Goal: Task Accomplishment & Management: Manage account settings

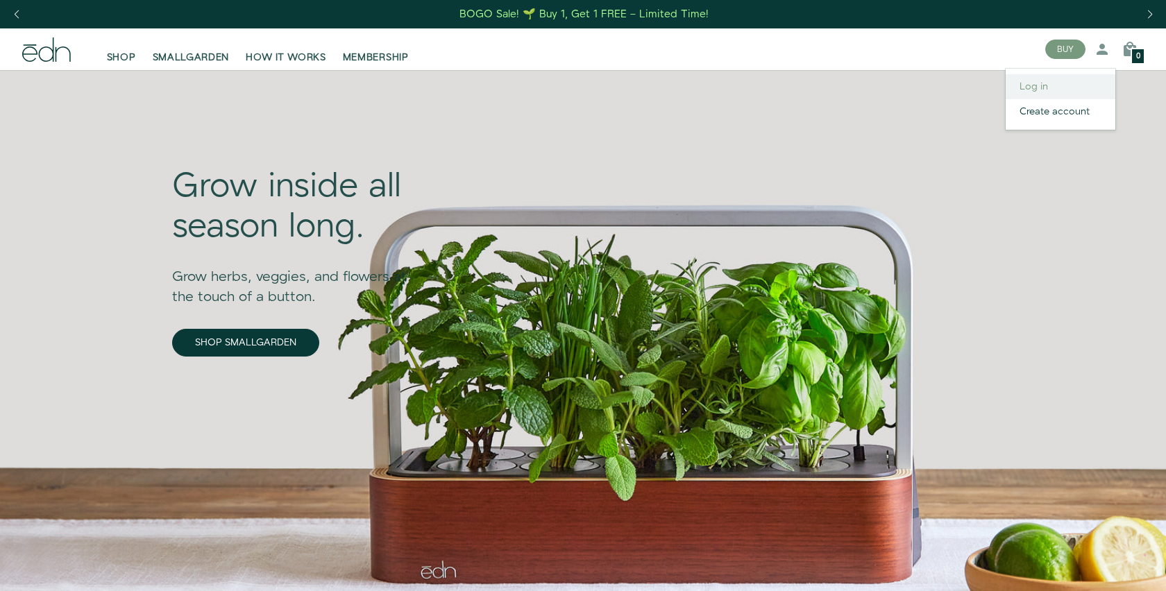
click at [1081, 87] on link "Log in" at bounding box center [1060, 86] width 110 height 25
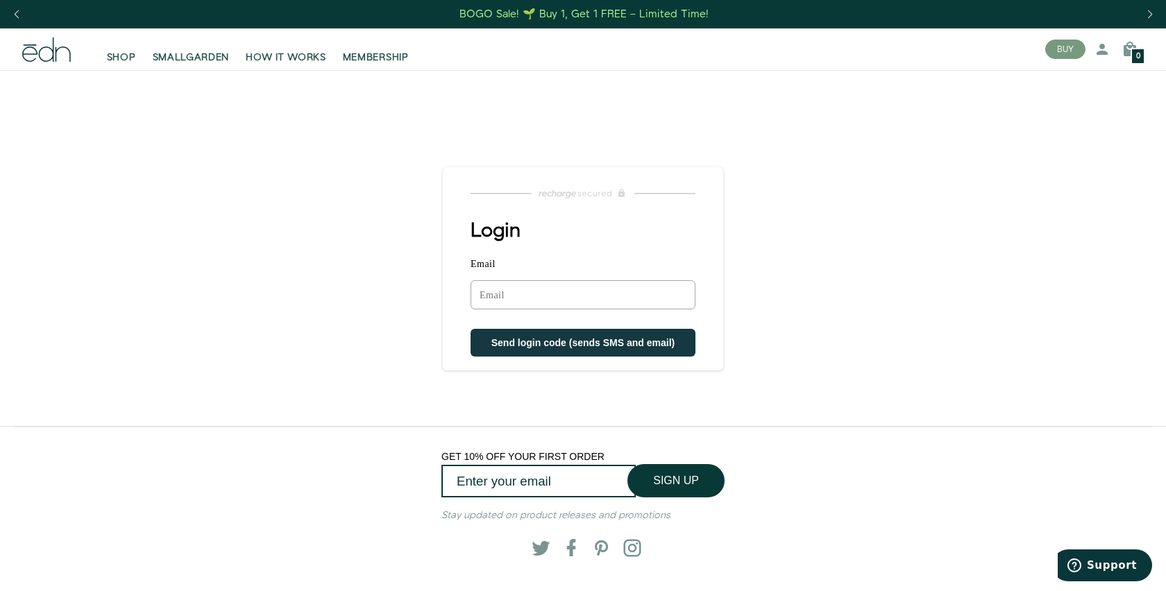
click at [622, 293] on input "Email" at bounding box center [582, 294] width 225 height 29
type input "ryanaustin200@gmail.com"
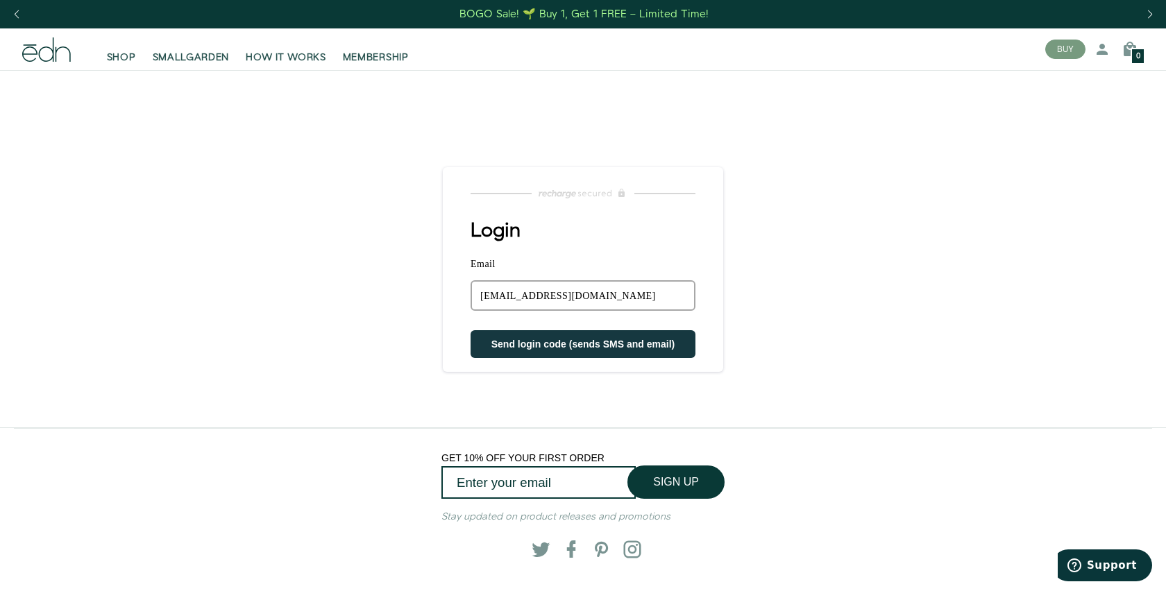
click at [381, 362] on main "Login Email ryanaustin200@gmail.com Sorry, we could not find your account Send …" at bounding box center [583, 248] width 1166 height 357
click at [504, 352] on button "Send login code (sends SMS and email)" at bounding box center [582, 344] width 225 height 28
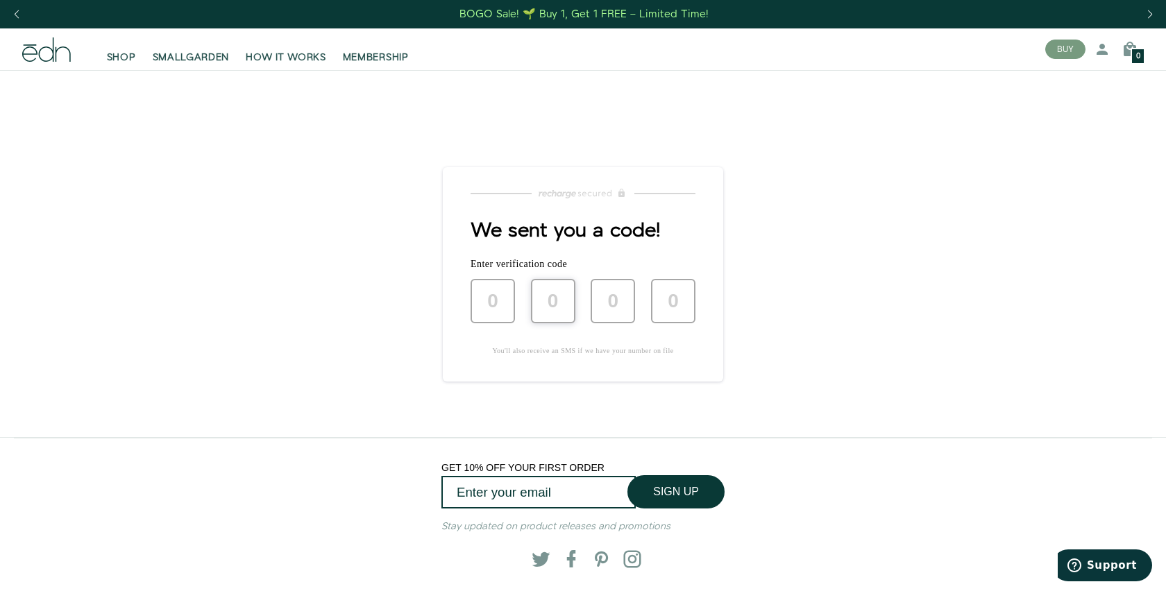
type input "6"
type input "1"
type input "0"
type input "4"
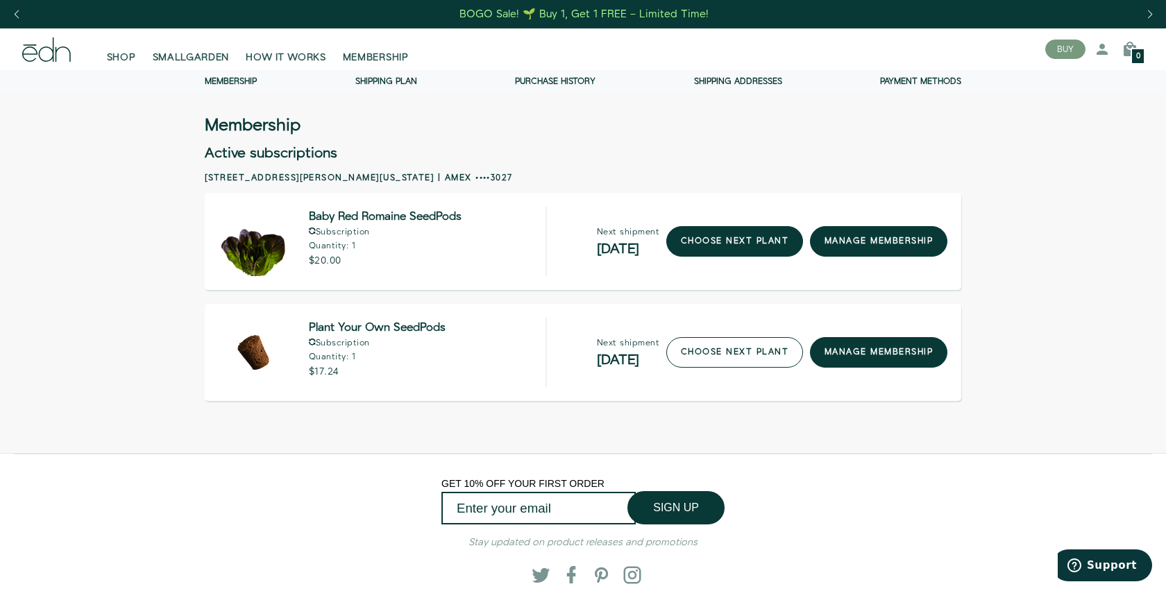
click at [777, 352] on link "choose next plant" at bounding box center [734, 352] width 137 height 31
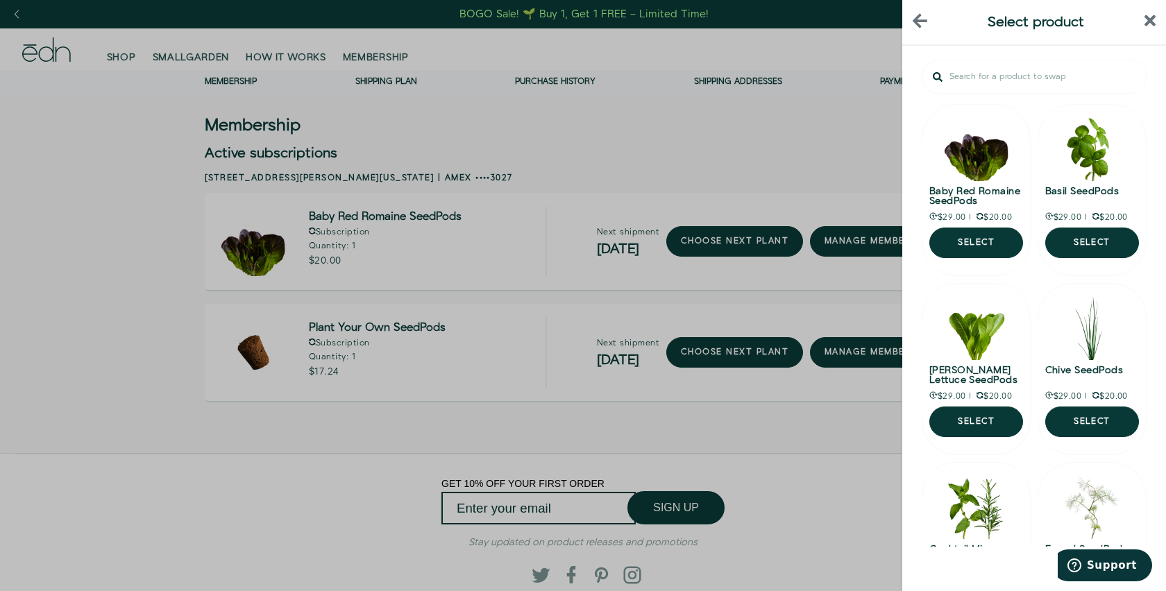
click at [719, 415] on div at bounding box center [583, 295] width 1166 height 591
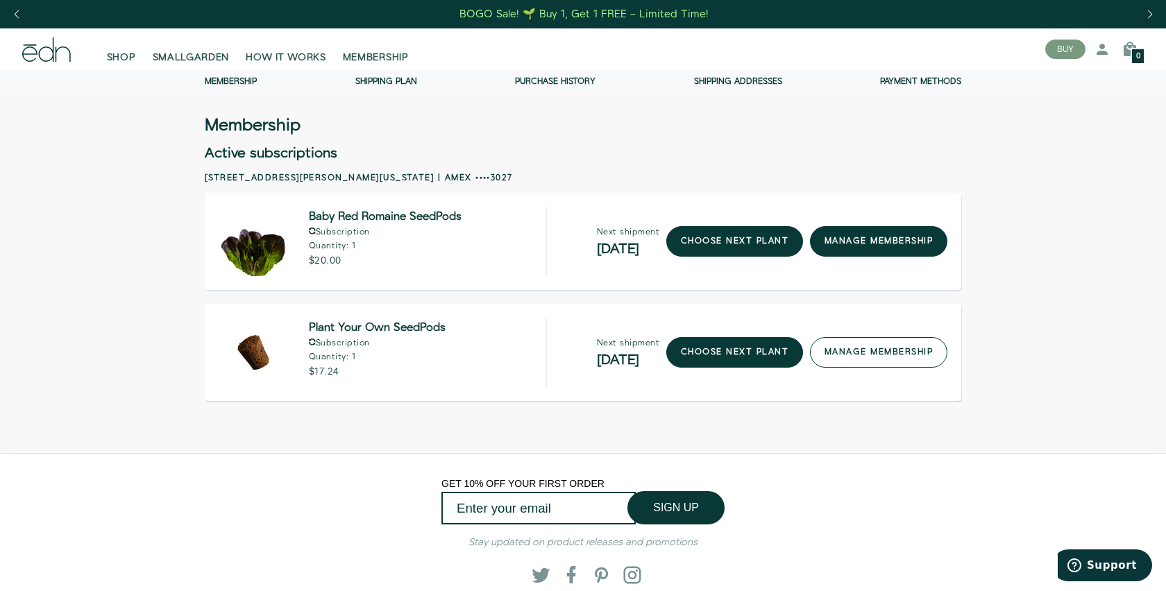
click at [874, 355] on link "manage membership" at bounding box center [878, 352] width 137 height 31
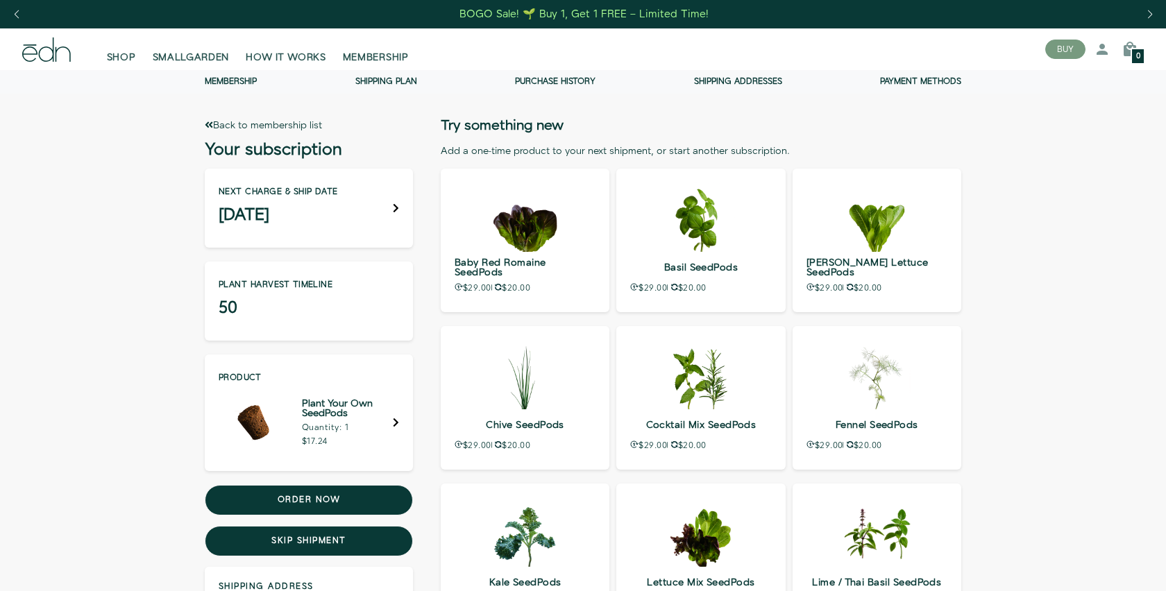
click at [284, 526] on button "Skip shipment" at bounding box center [309, 541] width 208 height 31
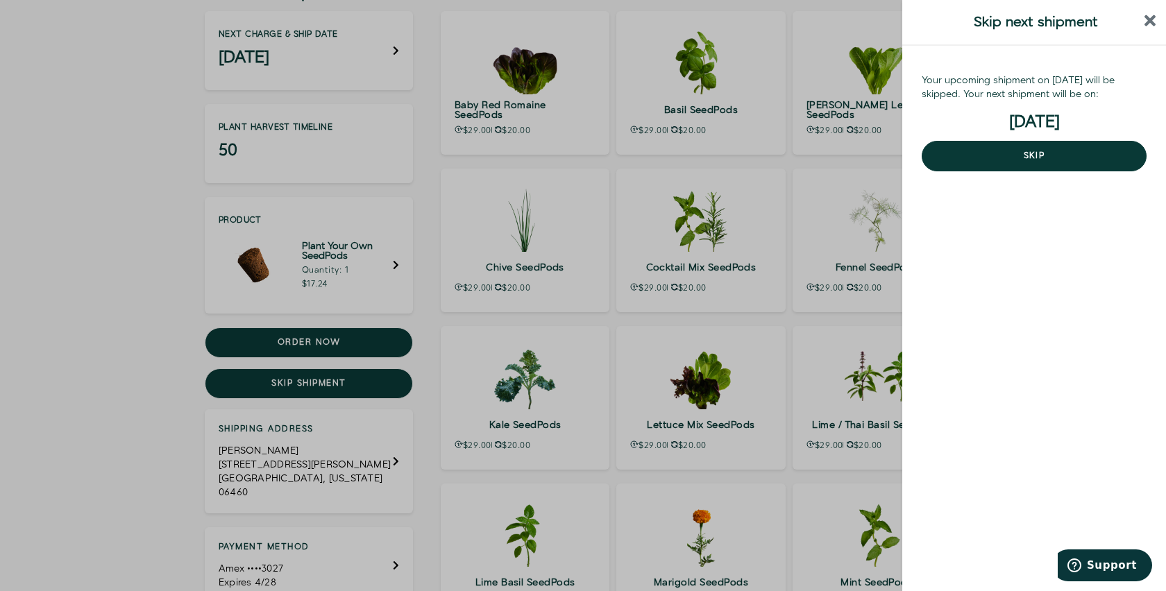
scroll to position [157, 0]
click at [346, 278] on div at bounding box center [583, 295] width 1166 height 591
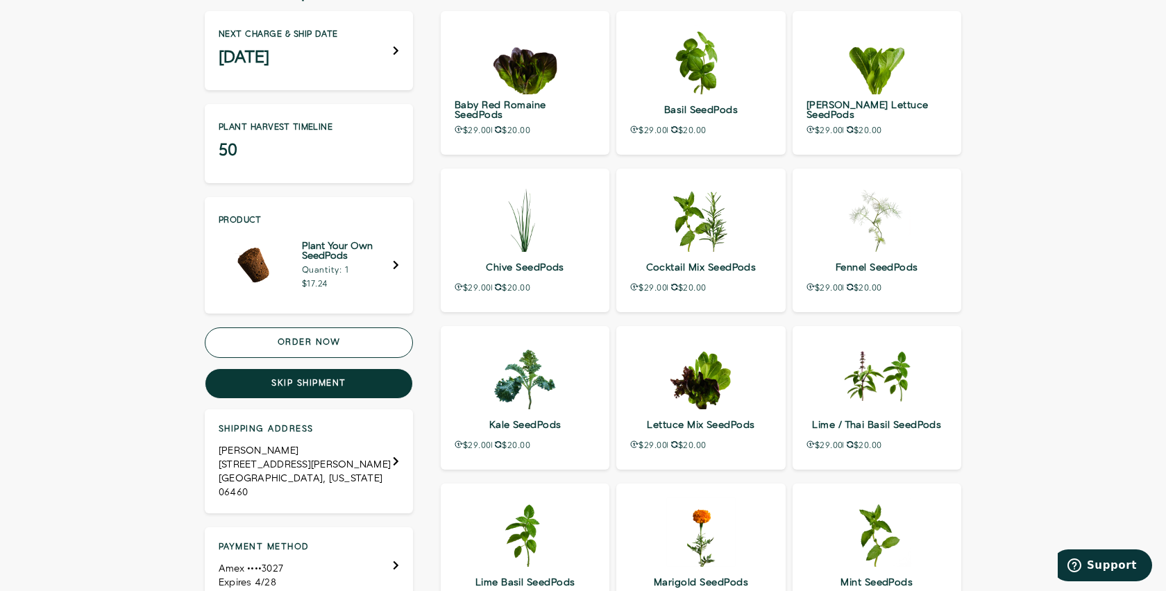
click at [323, 344] on button "Order now" at bounding box center [309, 342] width 208 height 31
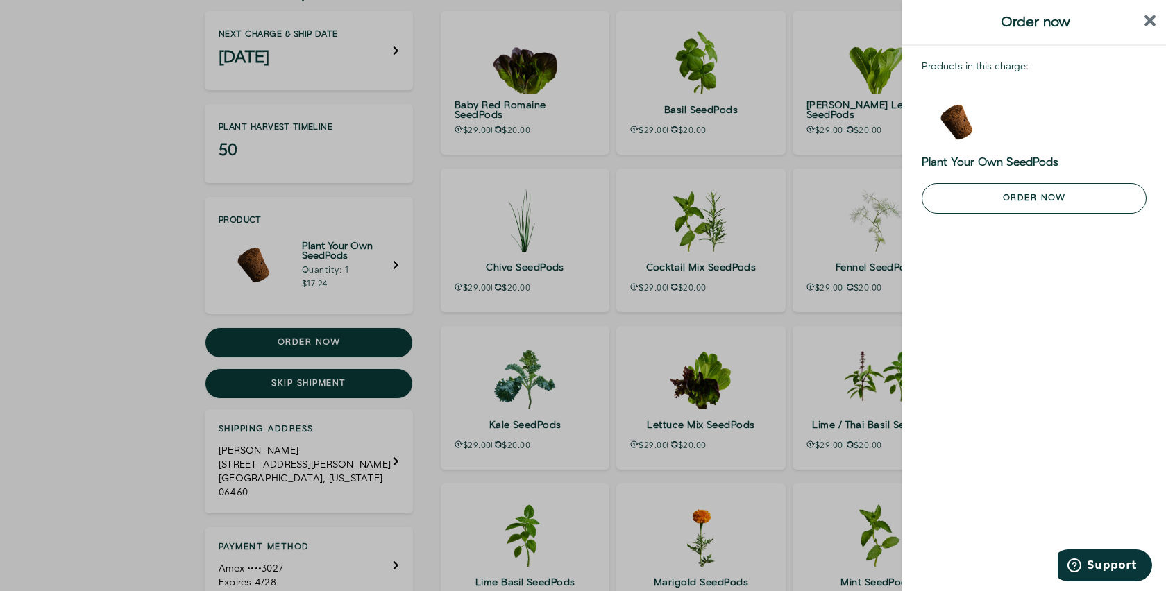
click at [1127, 195] on button "Order now" at bounding box center [1033, 198] width 225 height 31
click at [1100, 200] on div "Processing…" at bounding box center [1033, 203] width 225 height 41
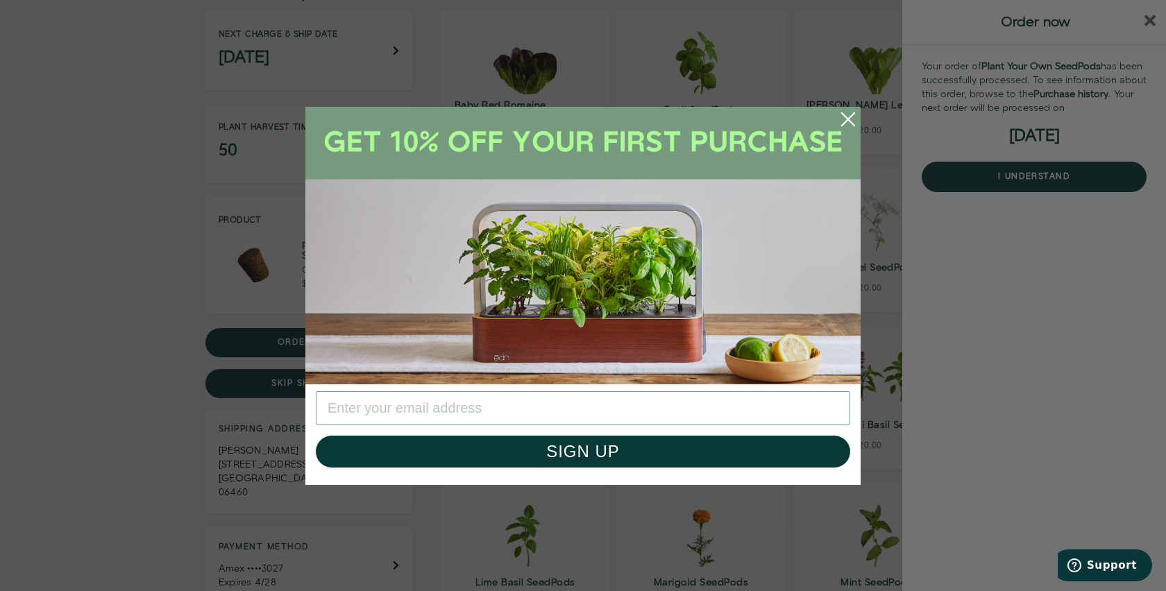
click at [784, 81] on div "Close dialog SIGN UP Submit" at bounding box center [583, 295] width 1166 height 591
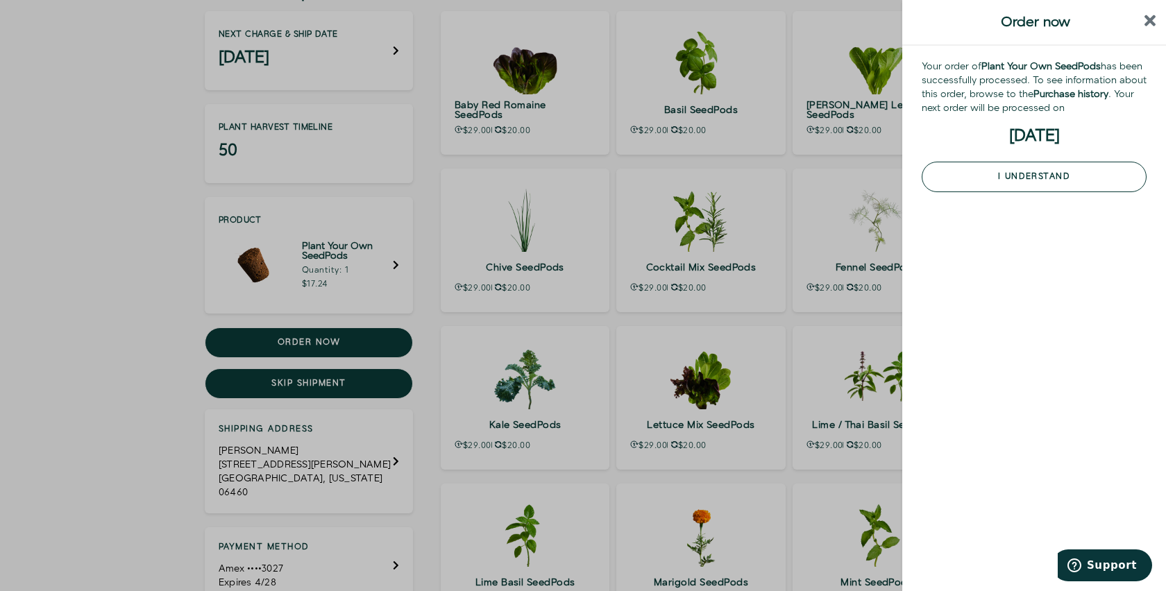
click at [1066, 173] on button "I understand" at bounding box center [1033, 177] width 225 height 31
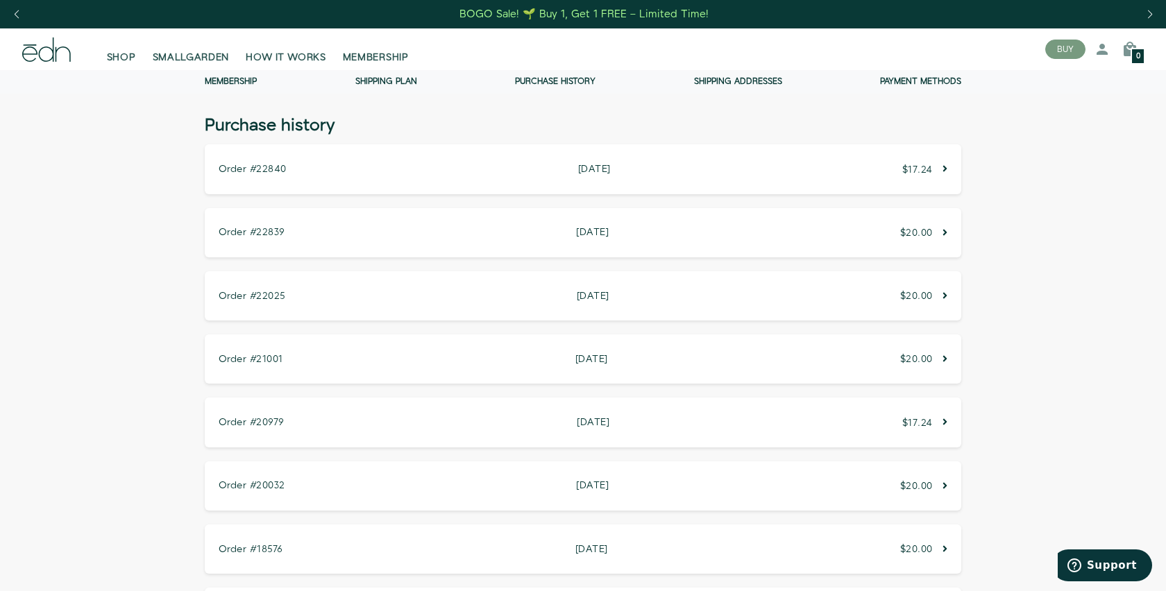
click at [952, 174] on div "Order #22840 October 13, 2025 October 13, 2025 $17.24" at bounding box center [583, 168] width 756 height 49
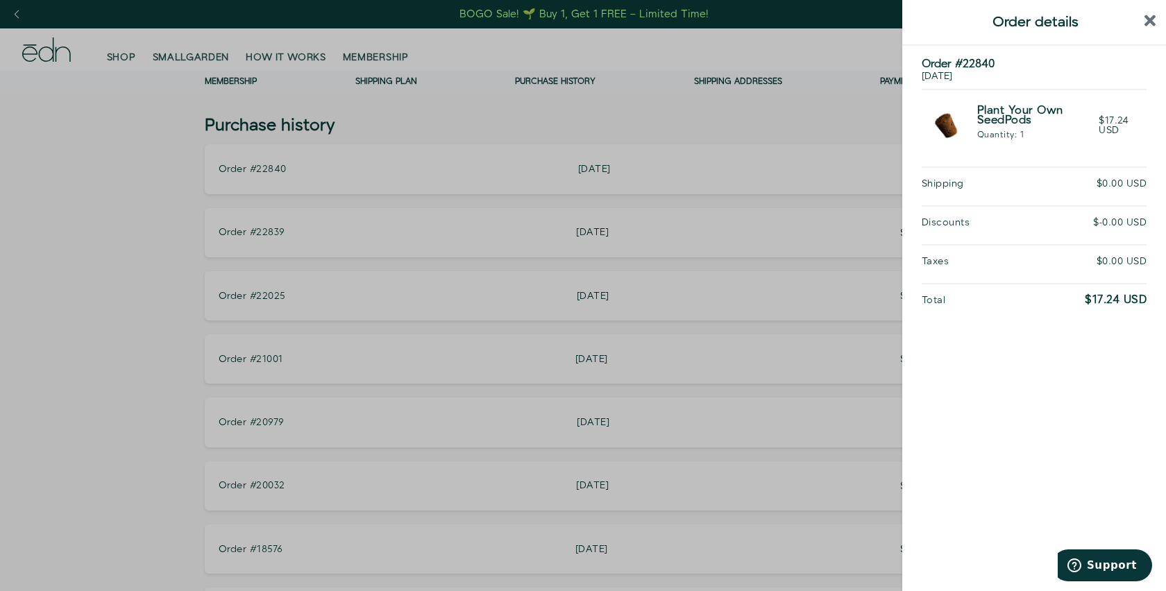
click at [683, 167] on div at bounding box center [583, 295] width 1166 height 591
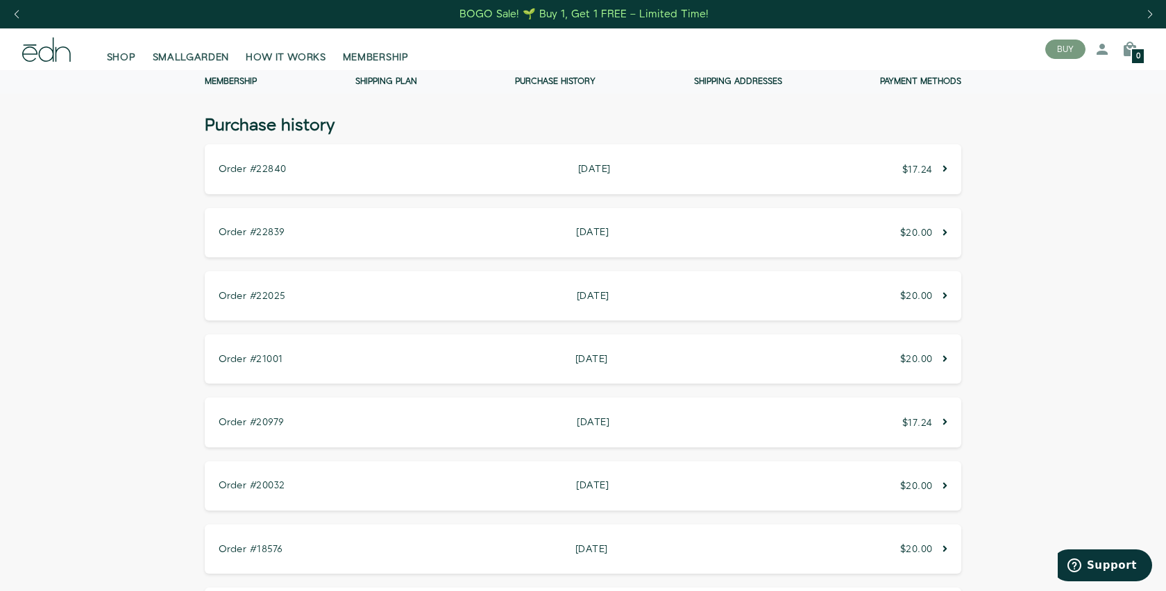
click at [237, 79] on link "Membership" at bounding box center [231, 82] width 52 height 12
click at [212, 85] on link "Membership" at bounding box center [231, 82] width 52 height 12
